Goal: Task Accomplishment & Management: Manage account settings

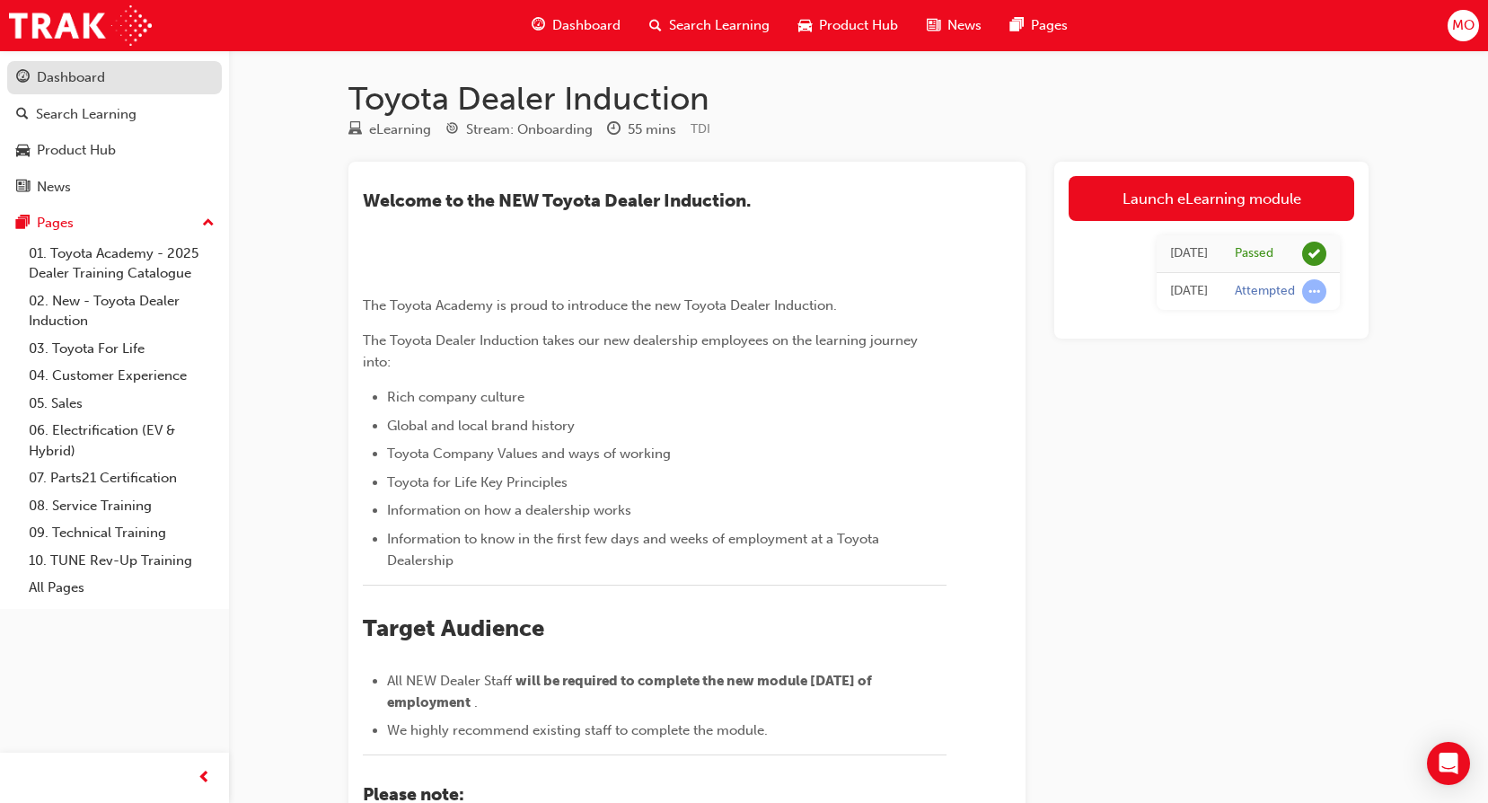
click at [98, 75] on div "Dashboard" at bounding box center [71, 77] width 68 height 21
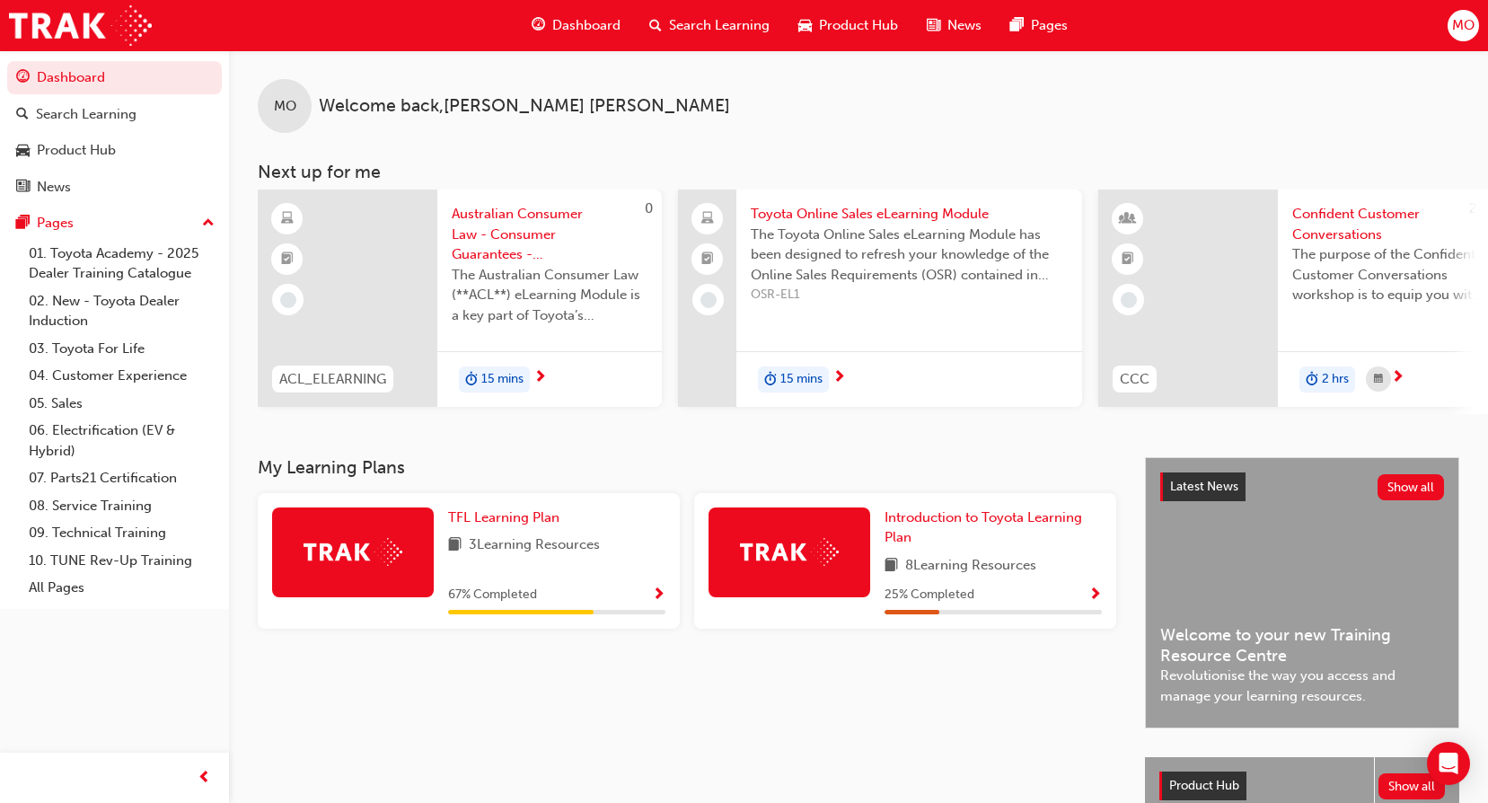
click at [1459, 29] on span "MO" at bounding box center [1463, 25] width 22 height 21
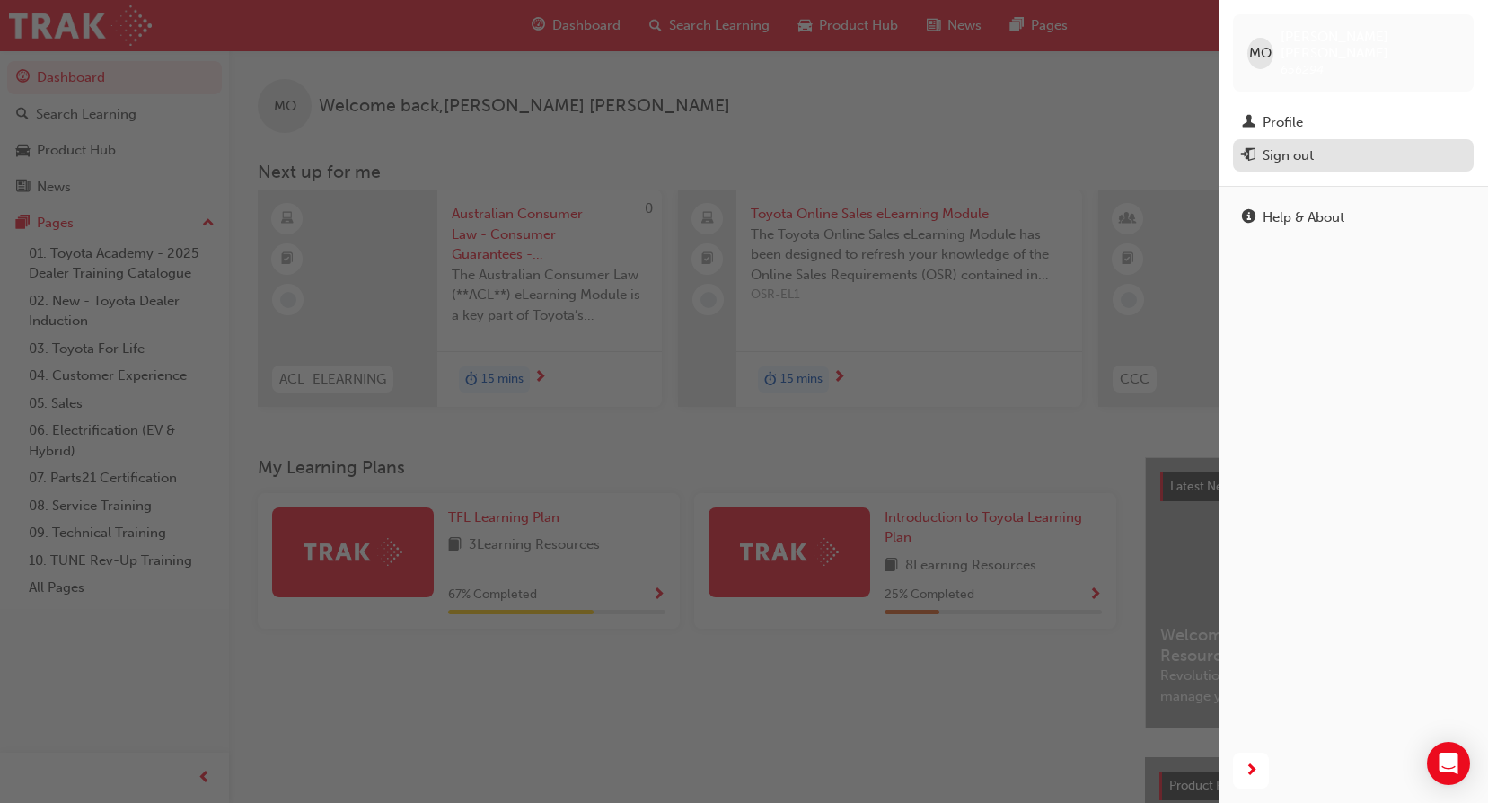
click at [1287, 146] on div "Sign out" at bounding box center [1288, 156] width 51 height 21
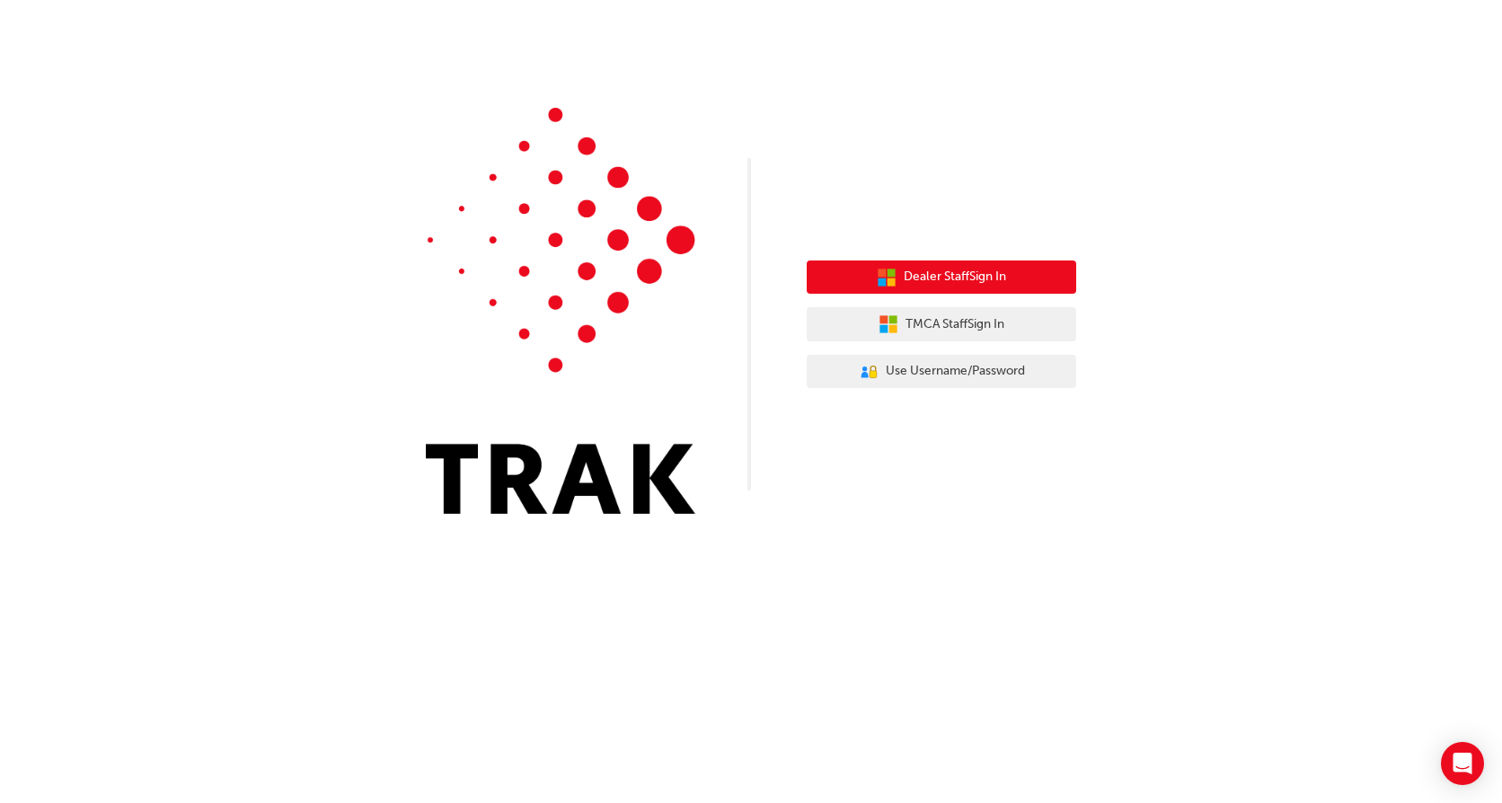
click at [1004, 269] on span "Dealer Staff Sign In" at bounding box center [955, 277] width 102 height 21
